Goal: Task Accomplishment & Management: Manage account settings

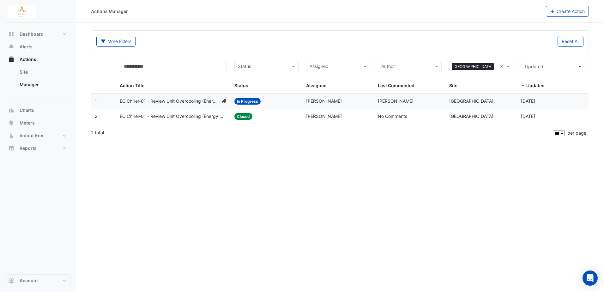
select select "***"
click at [174, 101] on span "EC Chiller-01 - Review Unit Overcooling (Energy Waste)" at bounding box center [169, 101] width 99 height 7
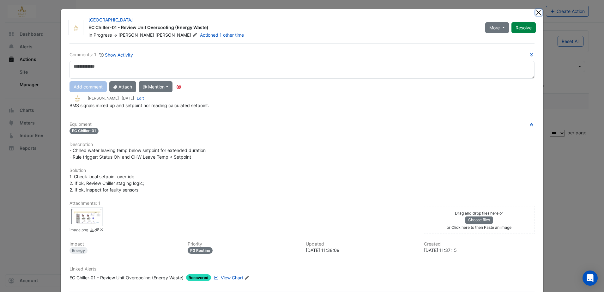
click at [537, 13] on button "Close" at bounding box center [539, 12] width 7 height 7
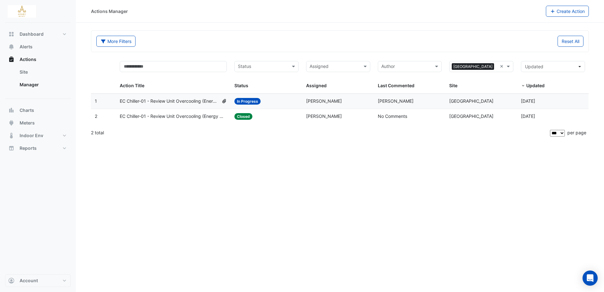
click at [188, 116] on span "EC Chiller-01 - Review Unit Overcooling (Energy Waste)" at bounding box center [173, 116] width 107 height 7
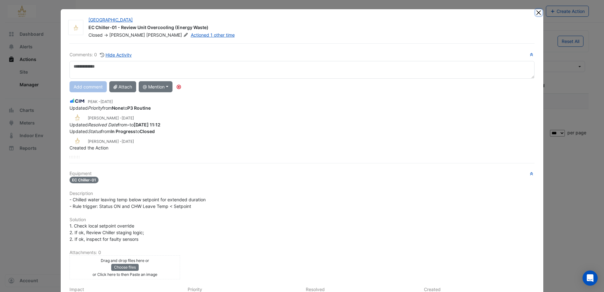
click at [536, 12] on button "Close" at bounding box center [539, 12] width 7 height 7
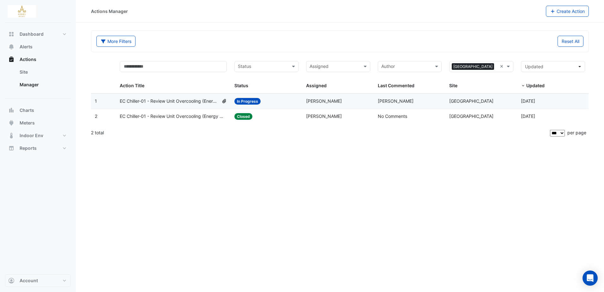
click at [192, 100] on span "EC Chiller-01 - Review Unit Overcooling (Energy Waste)" at bounding box center [169, 101] width 99 height 7
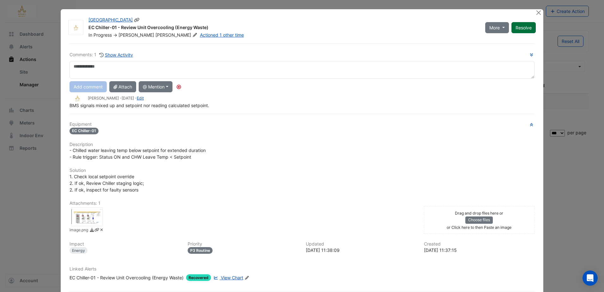
click at [530, 27] on button "Resolve" at bounding box center [524, 27] width 24 height 11
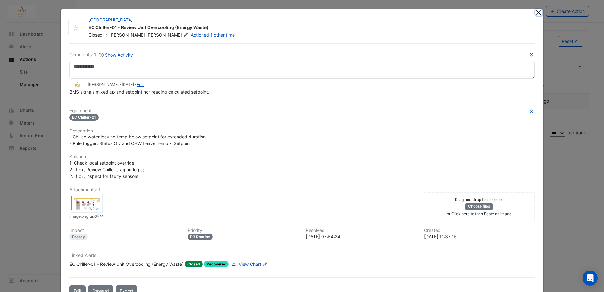
click at [537, 14] on button "Close" at bounding box center [539, 12] width 7 height 7
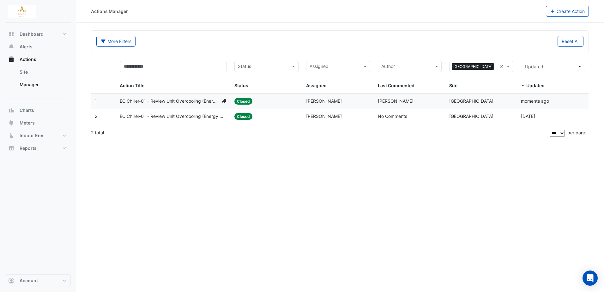
click at [396, 98] on span "[PERSON_NAME]" at bounding box center [396, 100] width 36 height 5
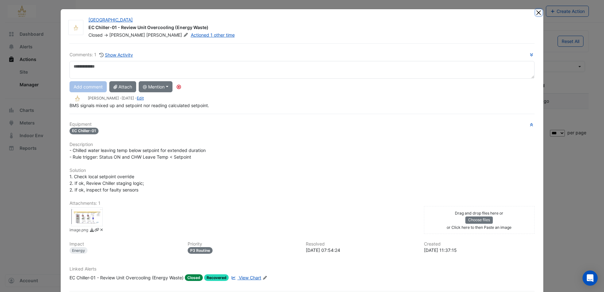
click at [537, 14] on button "Close" at bounding box center [539, 12] width 7 height 7
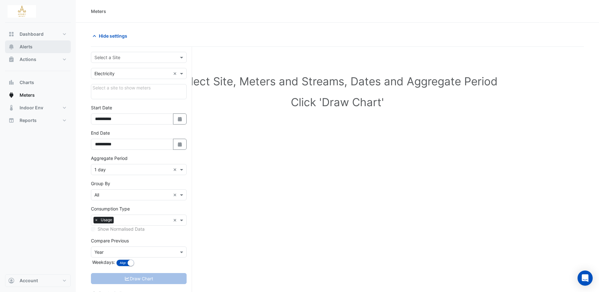
click at [28, 44] on span "Alerts" at bounding box center [26, 47] width 13 height 6
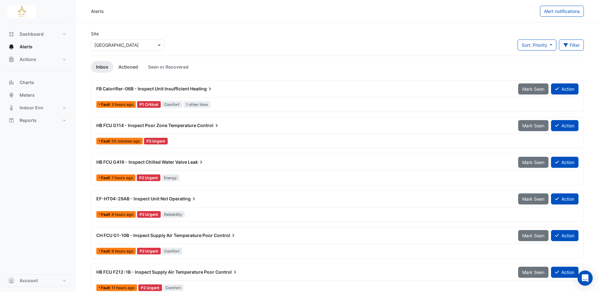
click at [131, 64] on link "Actioned" at bounding box center [128, 67] width 30 height 12
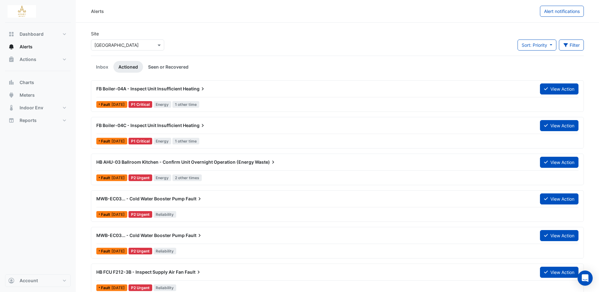
click at [174, 65] on link "Seen or Recovered" at bounding box center [168, 67] width 51 height 12
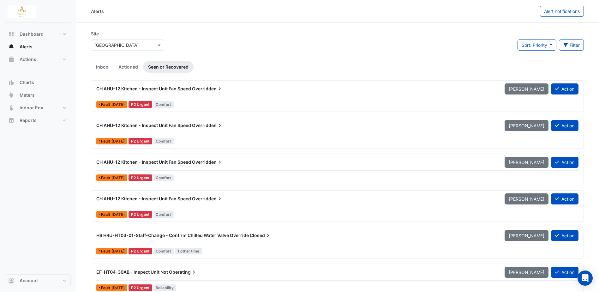
click at [186, 87] on span "CH AHU-12 Kitchen - Inspect Unit Fan Speed" at bounding box center [143, 88] width 95 height 5
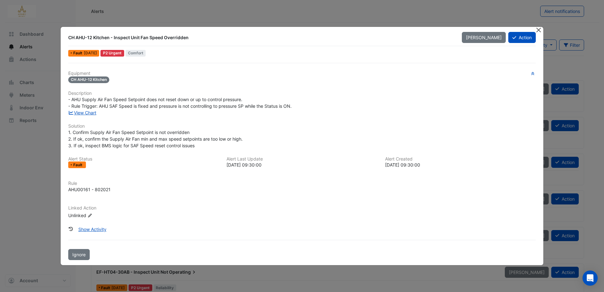
click at [540, 31] on button "Close" at bounding box center [539, 30] width 7 height 7
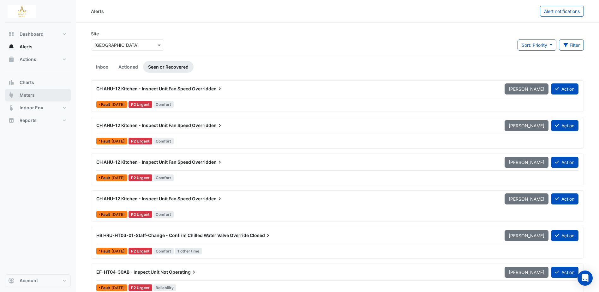
click at [34, 97] on span "Meters" at bounding box center [27, 95] width 15 height 6
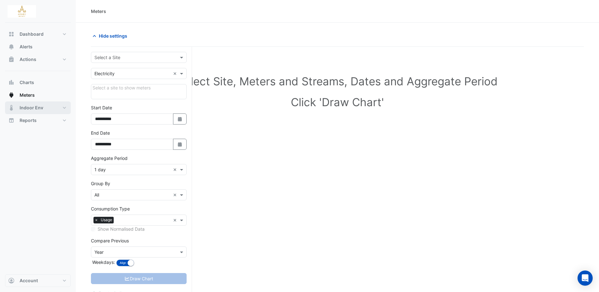
click at [30, 106] on span "Indoor Env" at bounding box center [32, 108] width 24 height 6
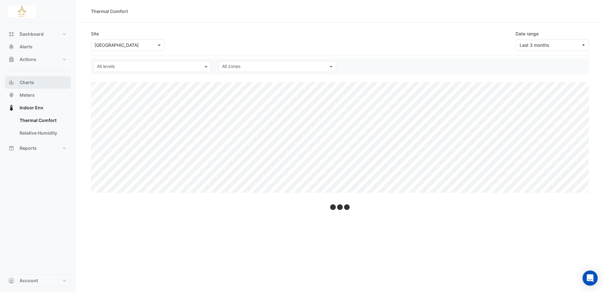
click at [27, 82] on span "Charts" at bounding box center [27, 82] width 15 height 6
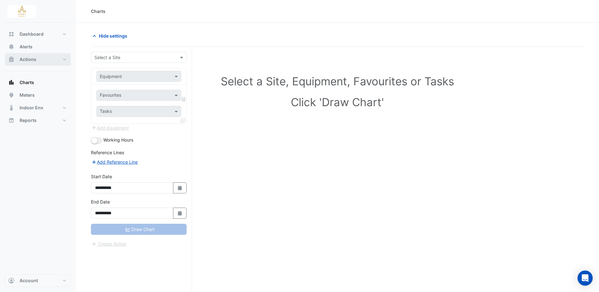
click at [32, 59] on span "Actions" at bounding box center [28, 59] width 17 height 6
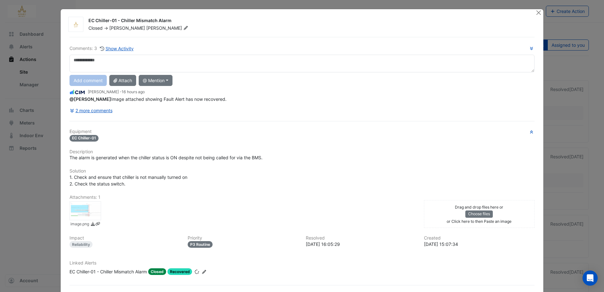
scroll to position [26, 0]
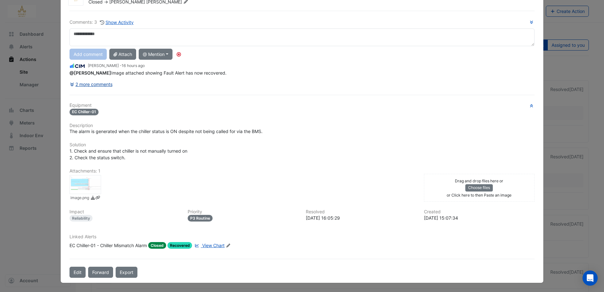
click at [101, 84] on button "2 more comments" at bounding box center [91, 84] width 43 height 11
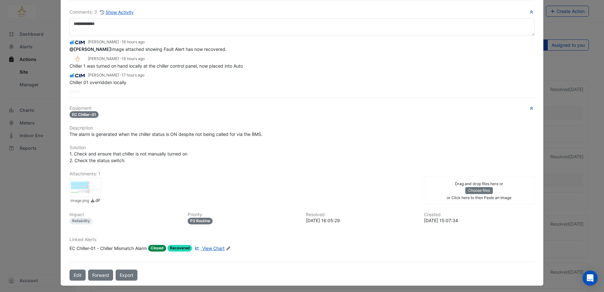
scroll to position [39, 0]
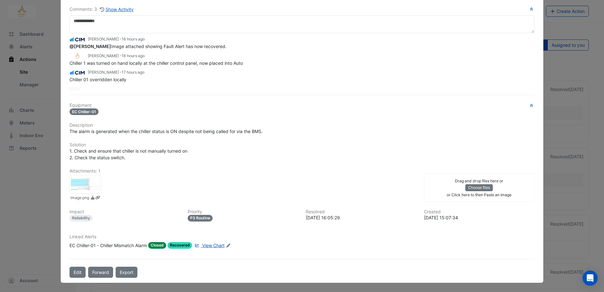
click at [156, 245] on span "Closed" at bounding box center [157, 245] width 18 height 7
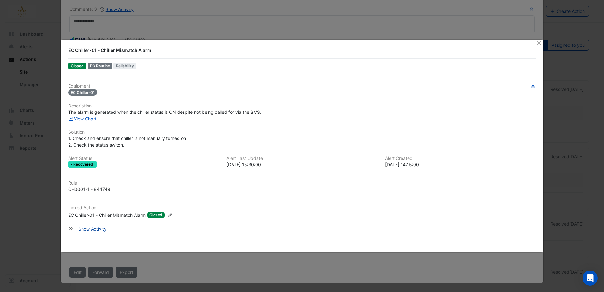
click at [101, 228] on button "Show Activity" at bounding box center [92, 228] width 36 height 11
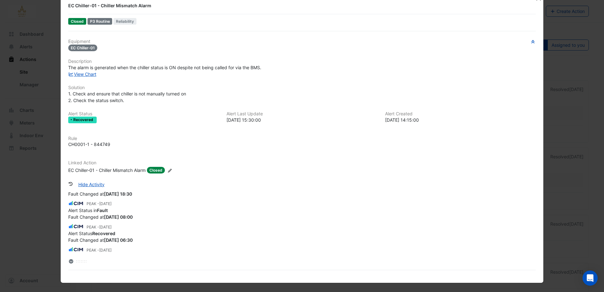
scroll to position [6606, 0]
